Goal: Transaction & Acquisition: Purchase product/service

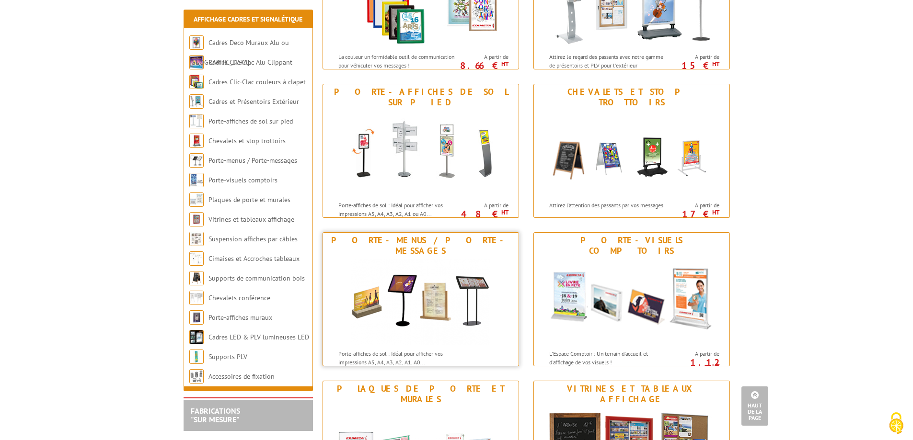
scroll to position [328, 0]
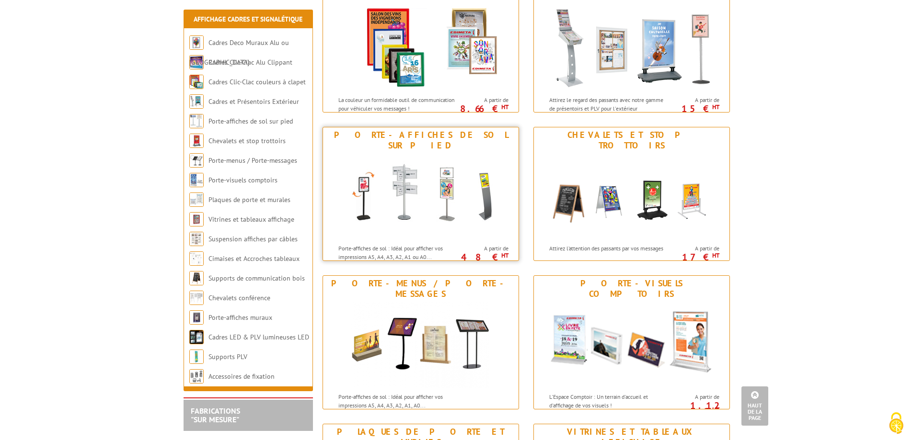
click at [421, 153] on img at bounding box center [420, 196] width 177 height 86
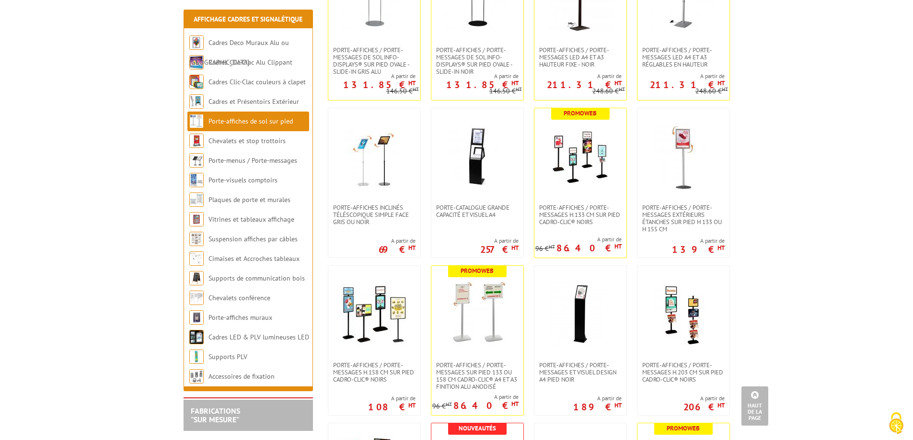
scroll to position [425, 0]
drag, startPoint x: 684, startPoint y: 324, endPoint x: 701, endPoint y: 306, distance: 25.4
click at [701, 306] on img at bounding box center [683, 313] width 67 height 67
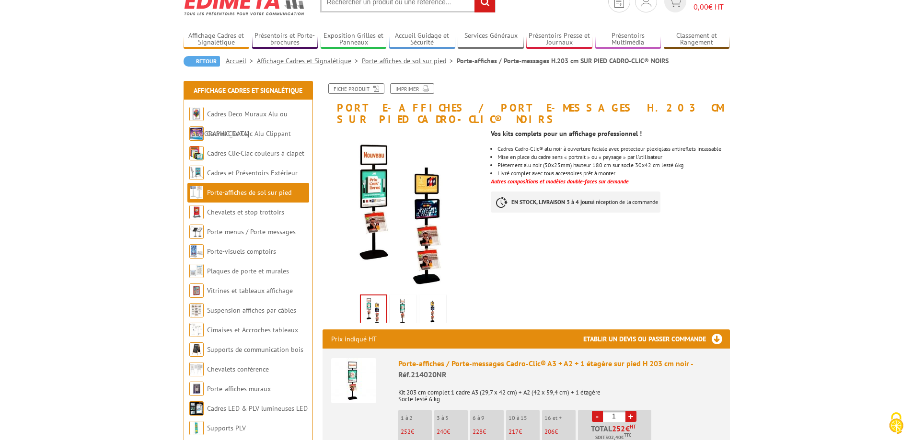
scroll to position [39, 0]
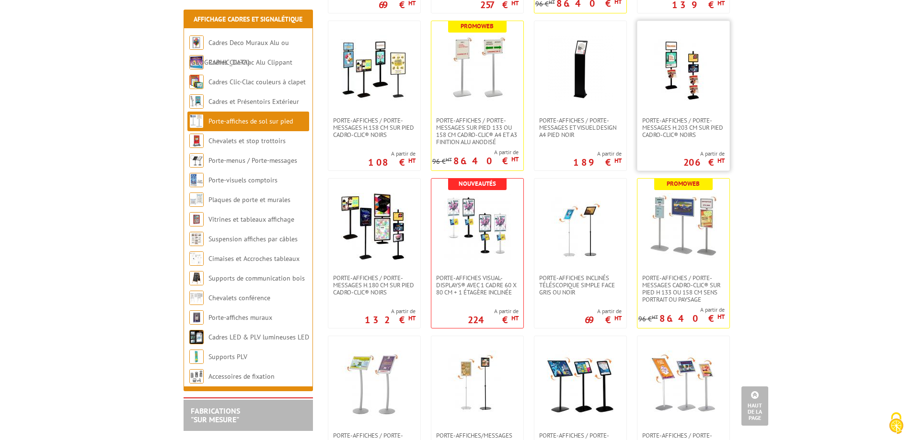
scroll to position [669, 0]
click at [469, 243] on img at bounding box center [477, 227] width 67 height 67
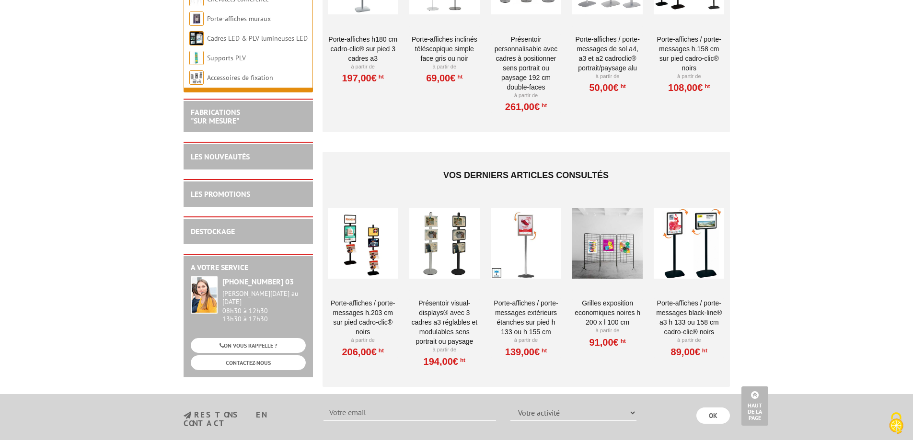
scroll to position [2094, 0]
click at [471, 217] on div at bounding box center [444, 244] width 70 height 96
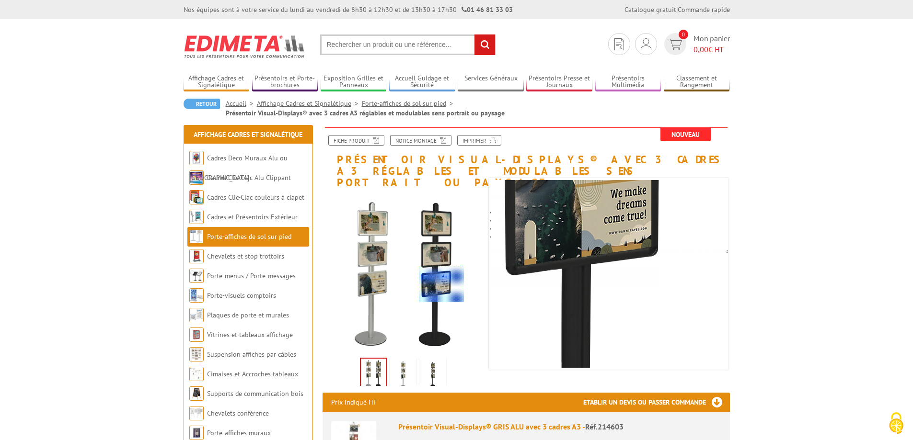
scroll to position [73, 0]
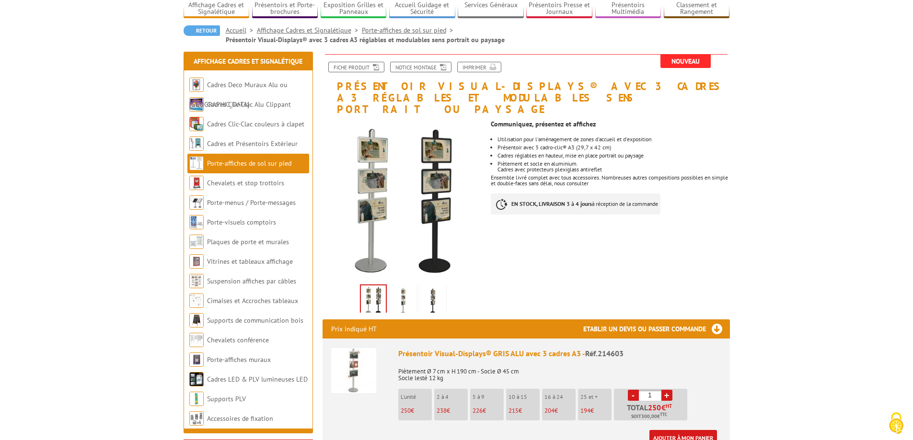
drag, startPoint x: 438, startPoint y: 286, endPoint x: 424, endPoint y: 290, distance: 14.9
click at [424, 290] on img at bounding box center [432, 301] width 23 height 30
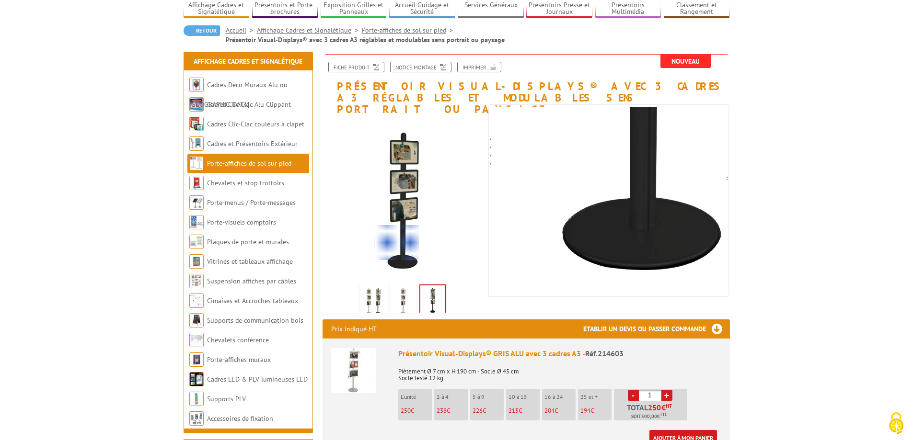
click at [396, 243] on div at bounding box center [396, 243] width 45 height 36
